Goal: Task Accomplishment & Management: Manage account settings

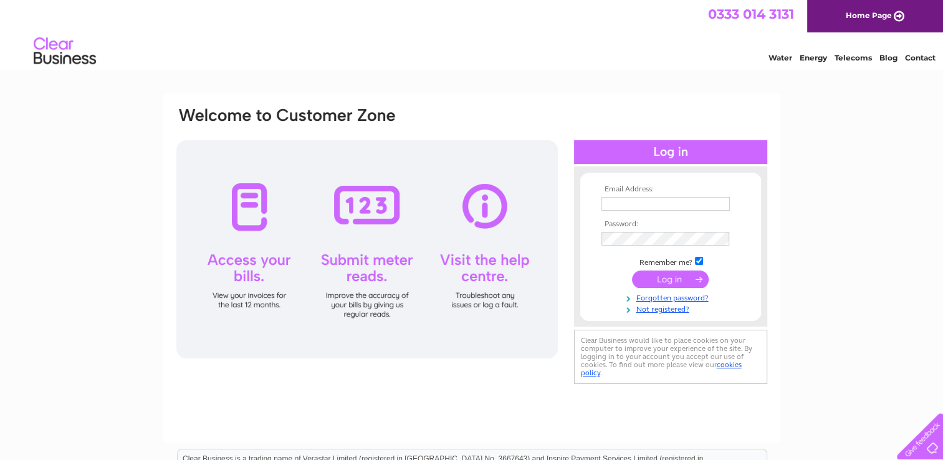
type input "[EMAIL_ADDRESS][DOMAIN_NAME]"
click at [678, 283] on input "submit" at bounding box center [670, 278] width 77 height 17
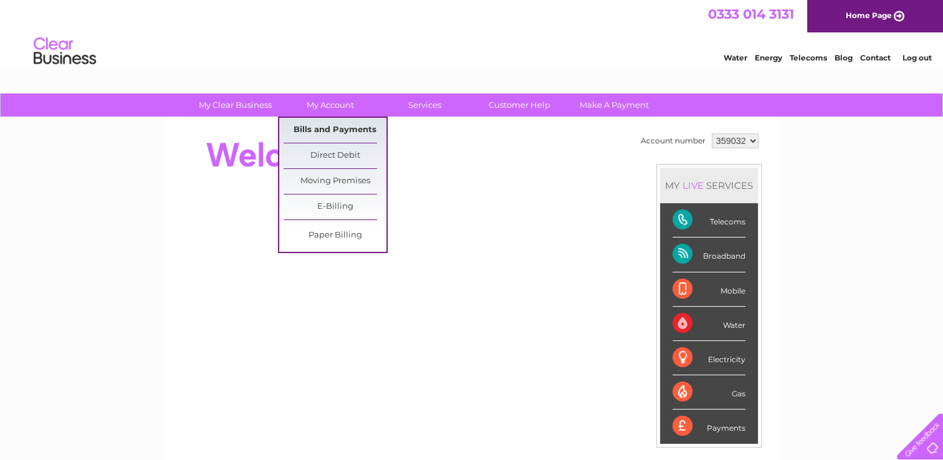
drag, startPoint x: 331, startPoint y: 126, endPoint x: 342, endPoint y: 126, distance: 11.2
click at [331, 126] on link "Bills and Payments" at bounding box center [334, 130] width 103 height 25
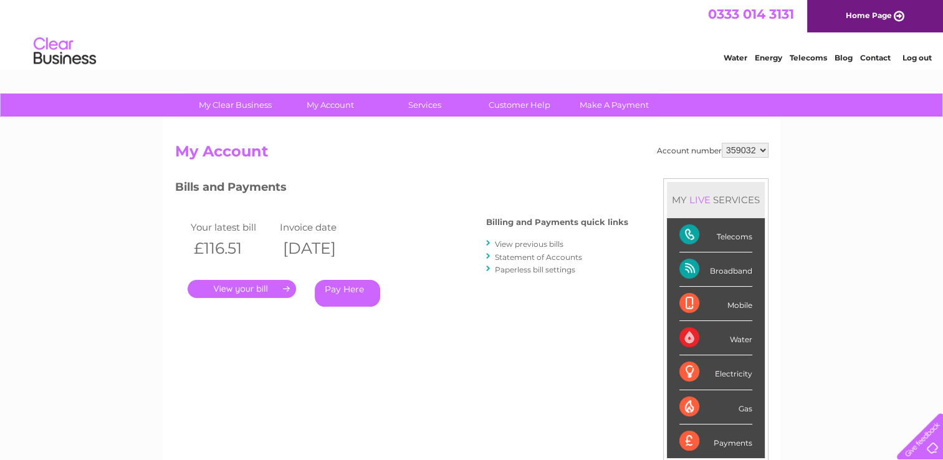
click at [257, 285] on link "." at bounding box center [242, 289] width 108 height 18
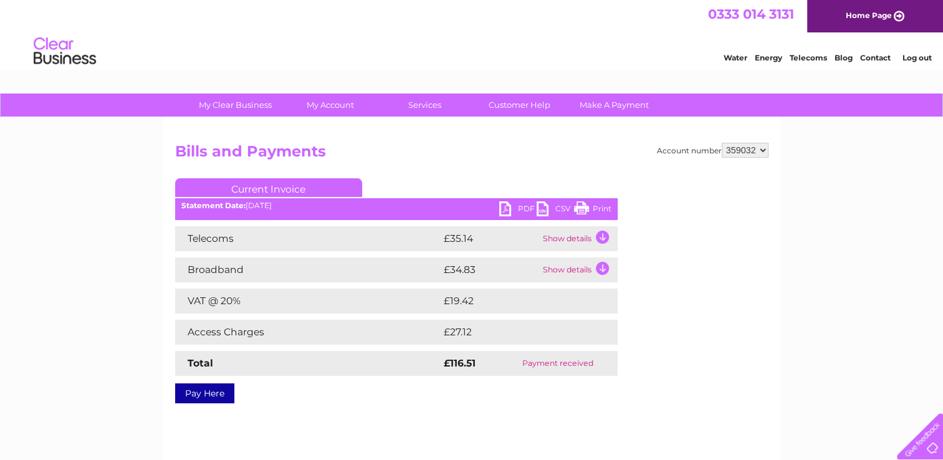
click at [516, 206] on link "PDF" at bounding box center [517, 210] width 37 height 18
click at [506, 207] on link "PDF" at bounding box center [517, 210] width 37 height 18
